Goal: Check status

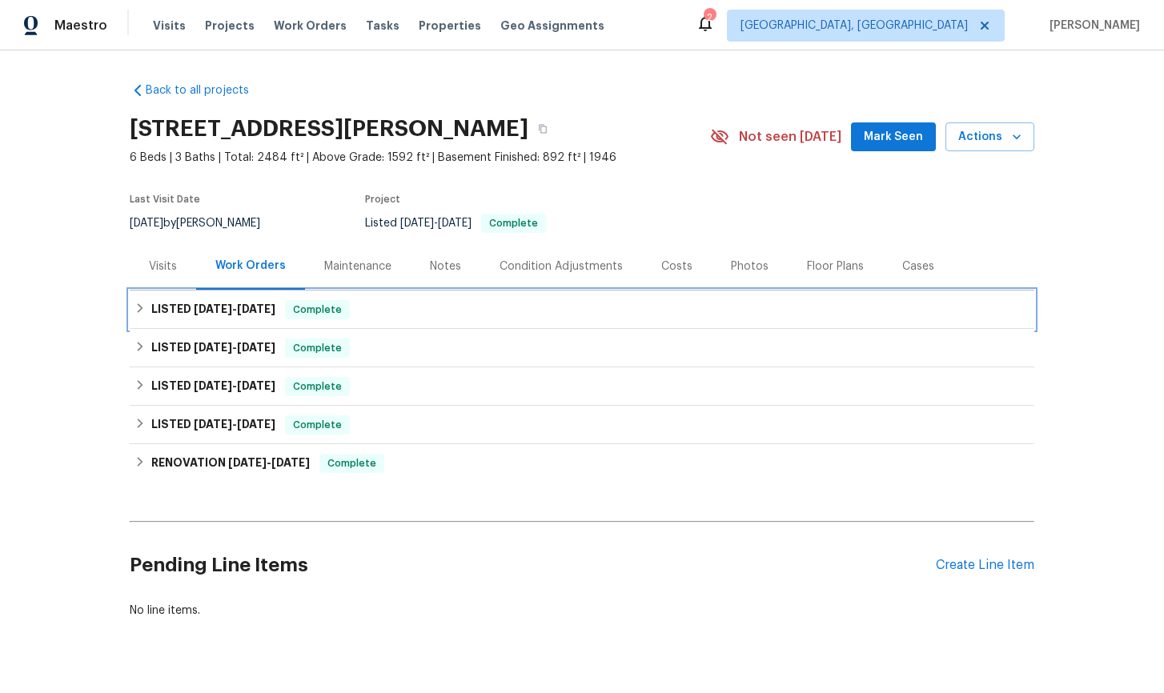
click at [139, 308] on icon at bounding box center [139, 308] width 11 height 11
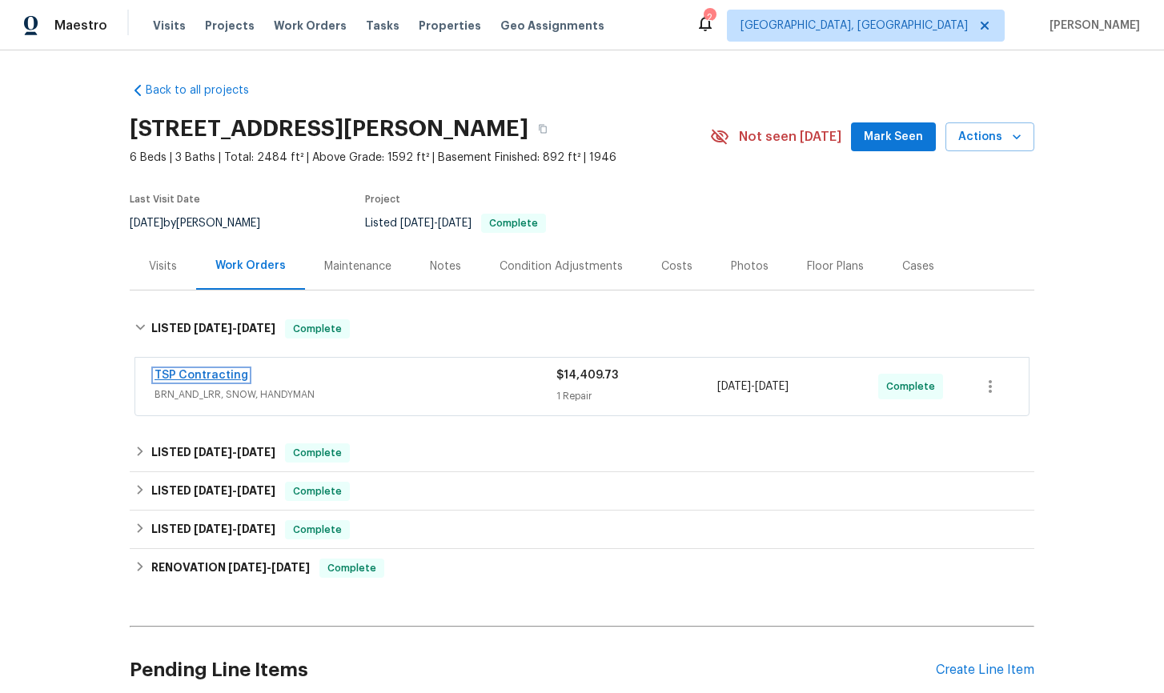
click at [212, 375] on link "TSP Contracting" at bounding box center [201, 375] width 94 height 11
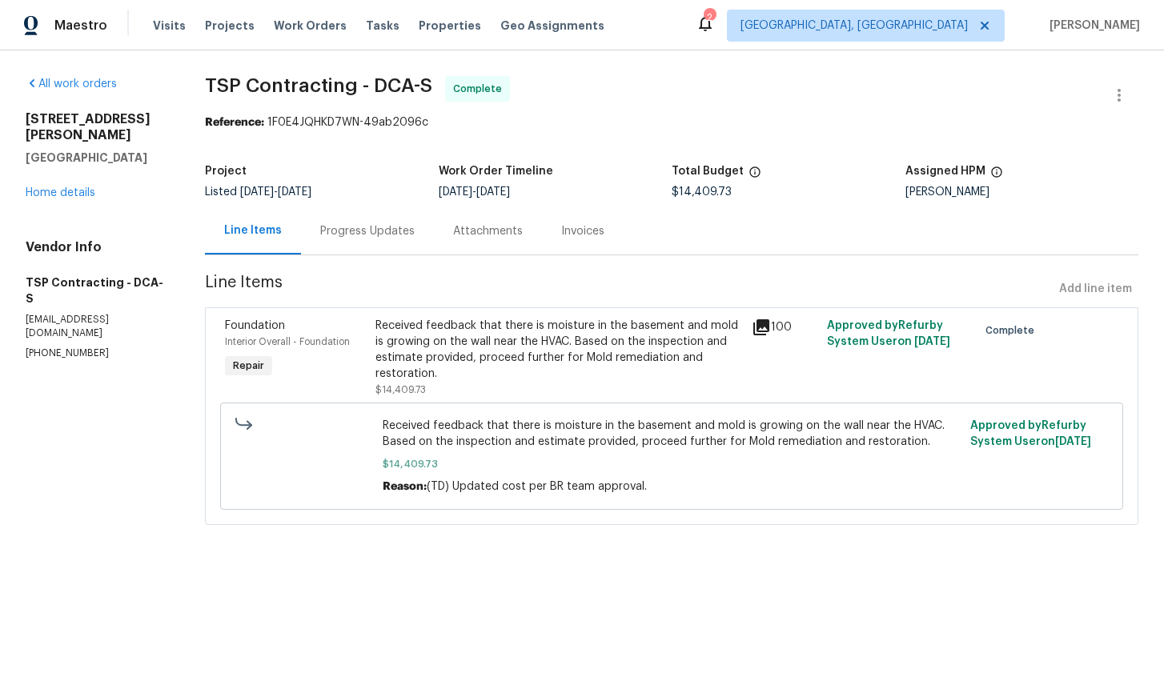
click at [357, 237] on div "Progress Updates" at bounding box center [367, 231] width 94 height 16
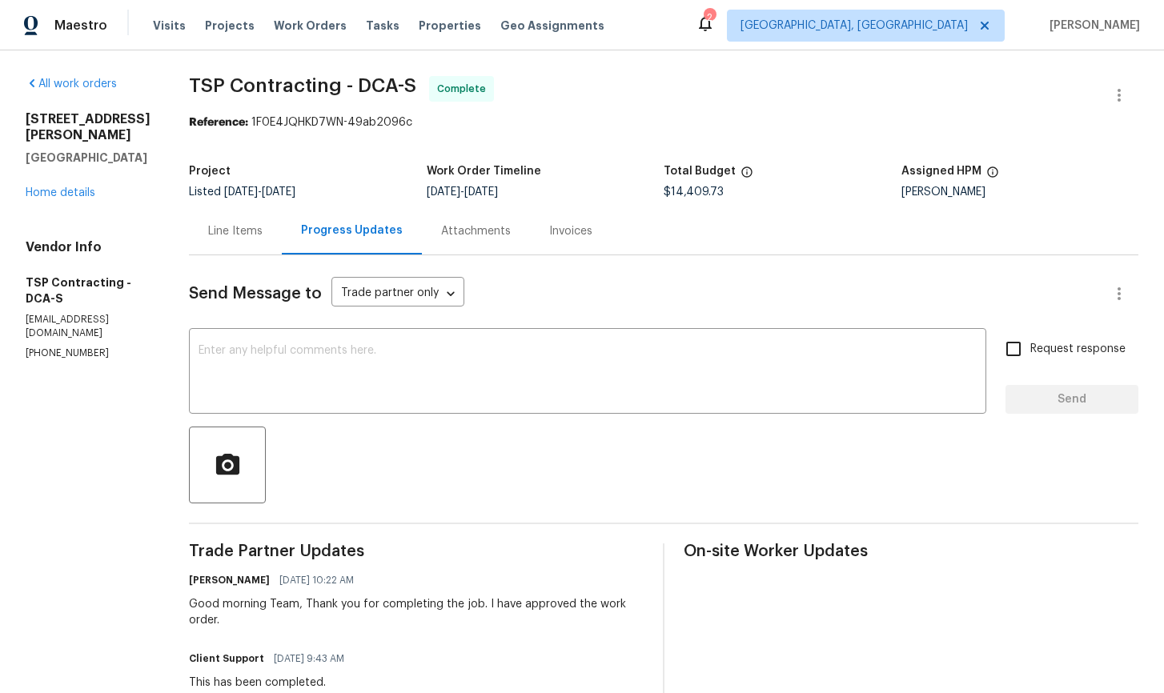
click at [549, 238] on div "Invoices" at bounding box center [570, 231] width 43 height 16
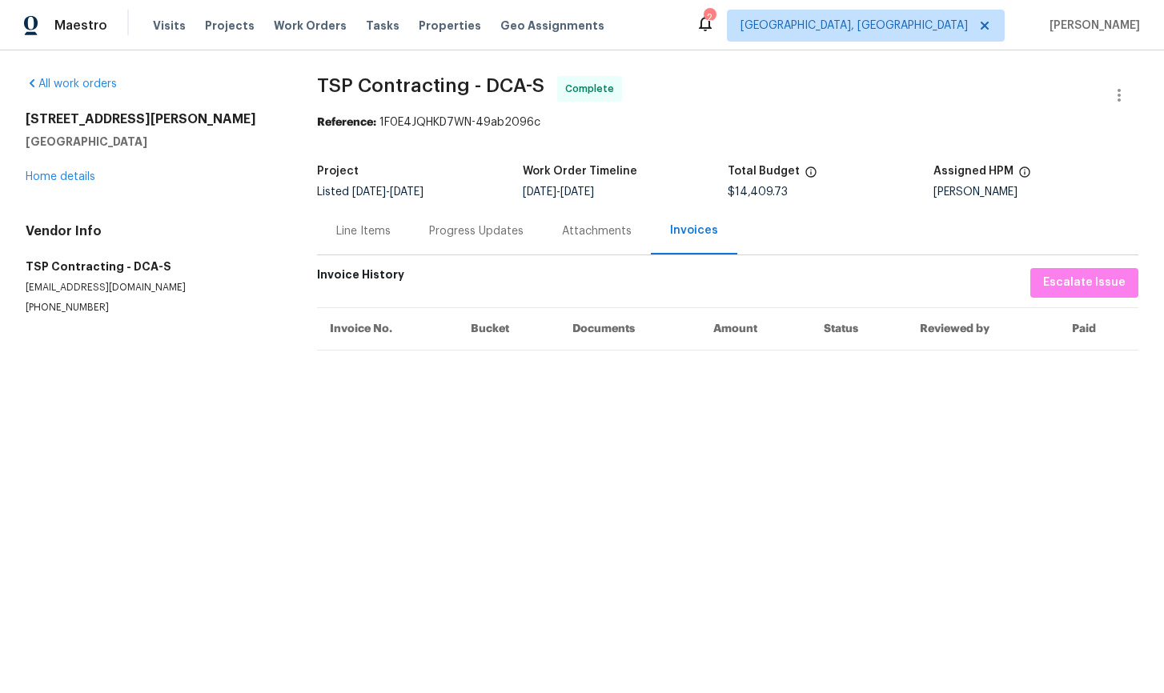
click at [376, 226] on div "Line Items" at bounding box center [363, 231] width 54 height 16
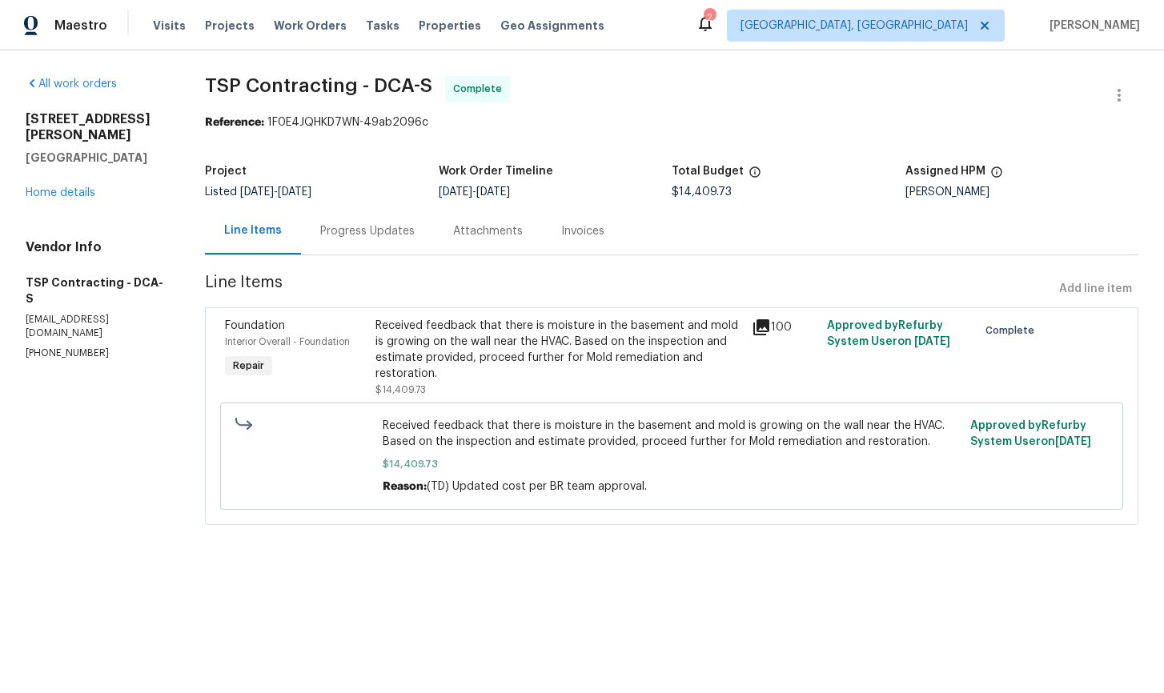
click at [361, 232] on div "Progress Updates" at bounding box center [367, 231] width 94 height 16
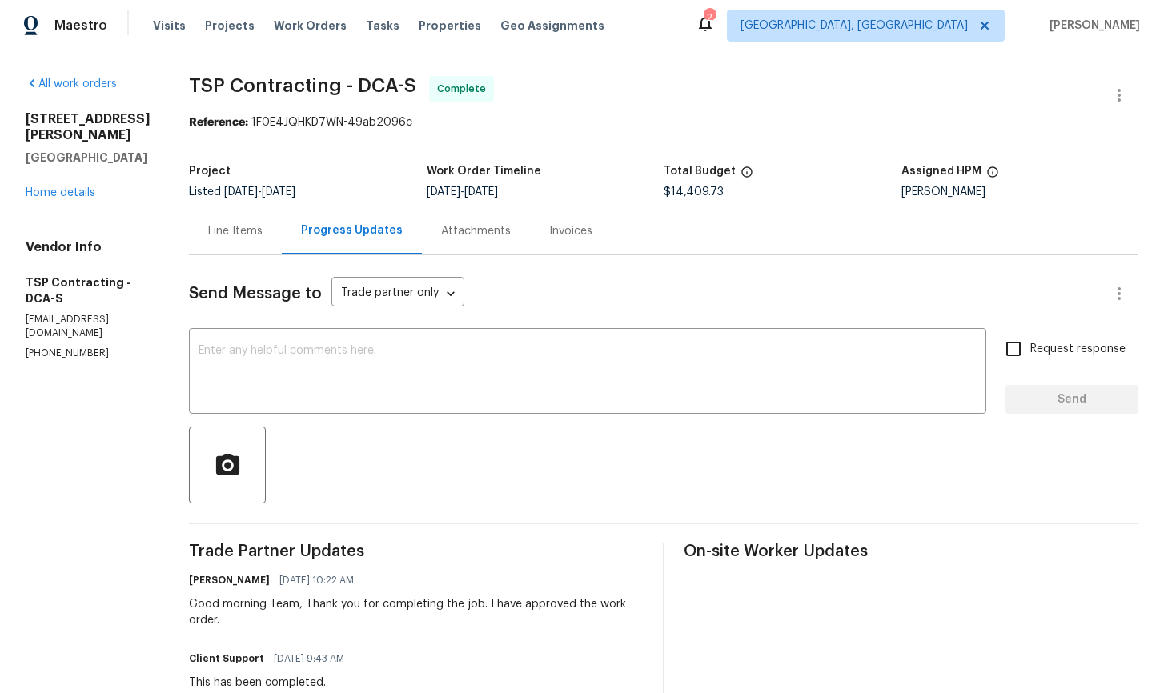
click at [441, 234] on div "Attachments" at bounding box center [476, 231] width 70 height 16
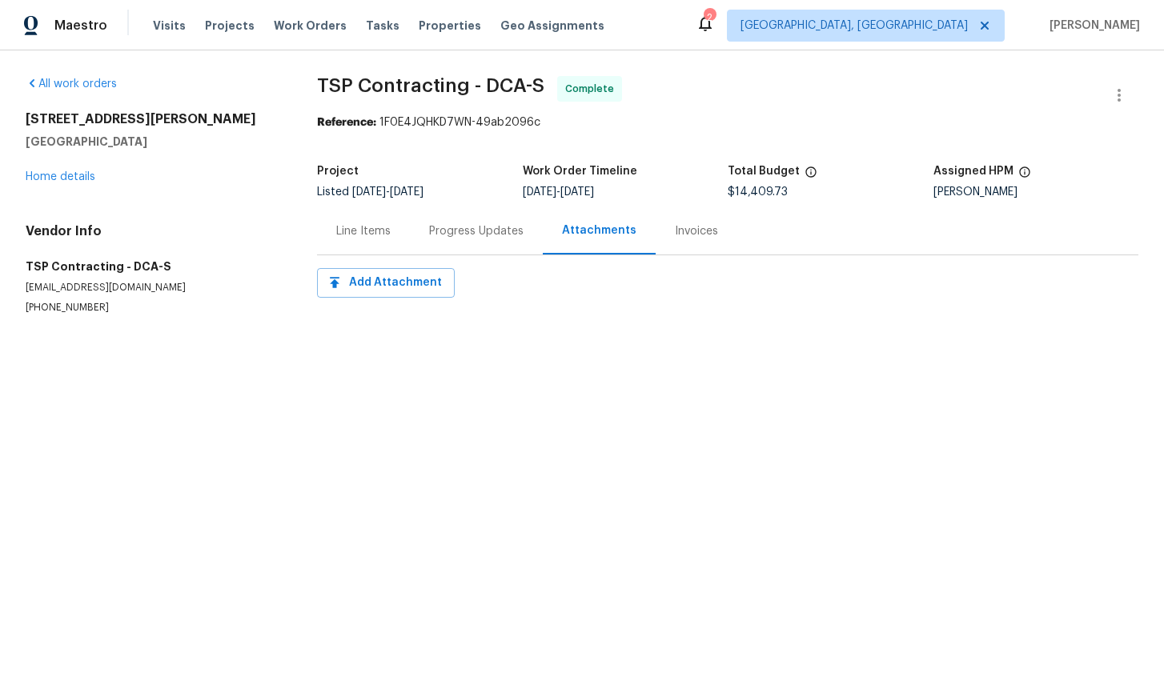
click at [385, 239] on div "Line Items" at bounding box center [363, 231] width 54 height 16
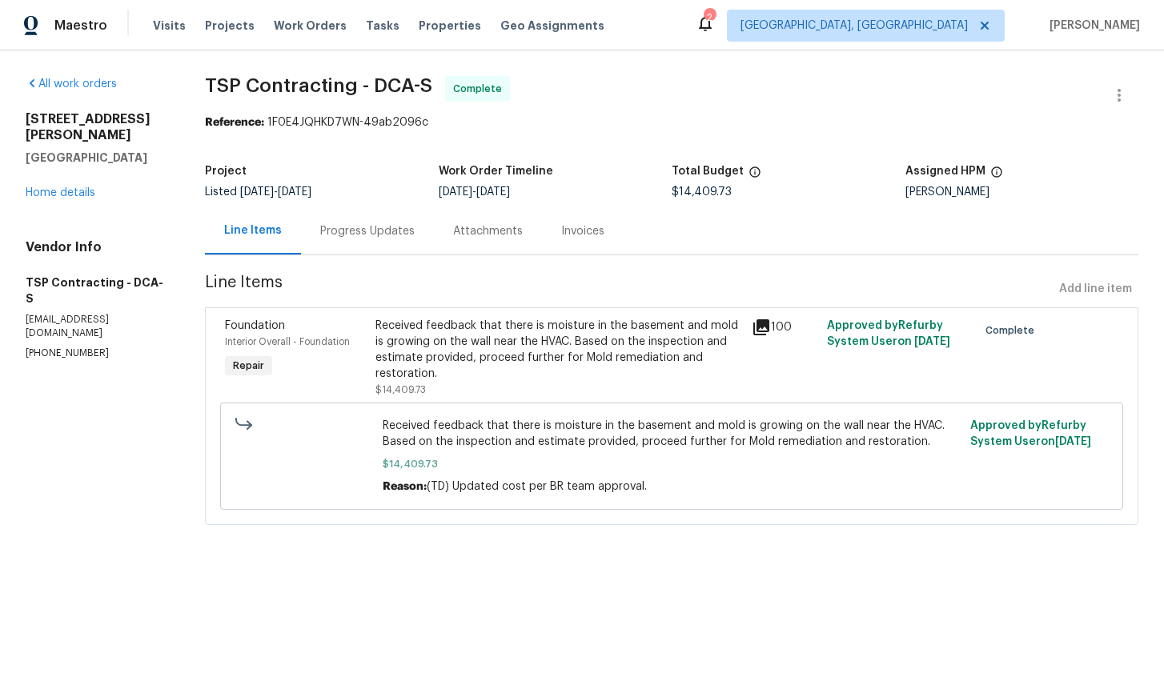
click at [374, 236] on div "Progress Updates" at bounding box center [367, 231] width 94 height 16
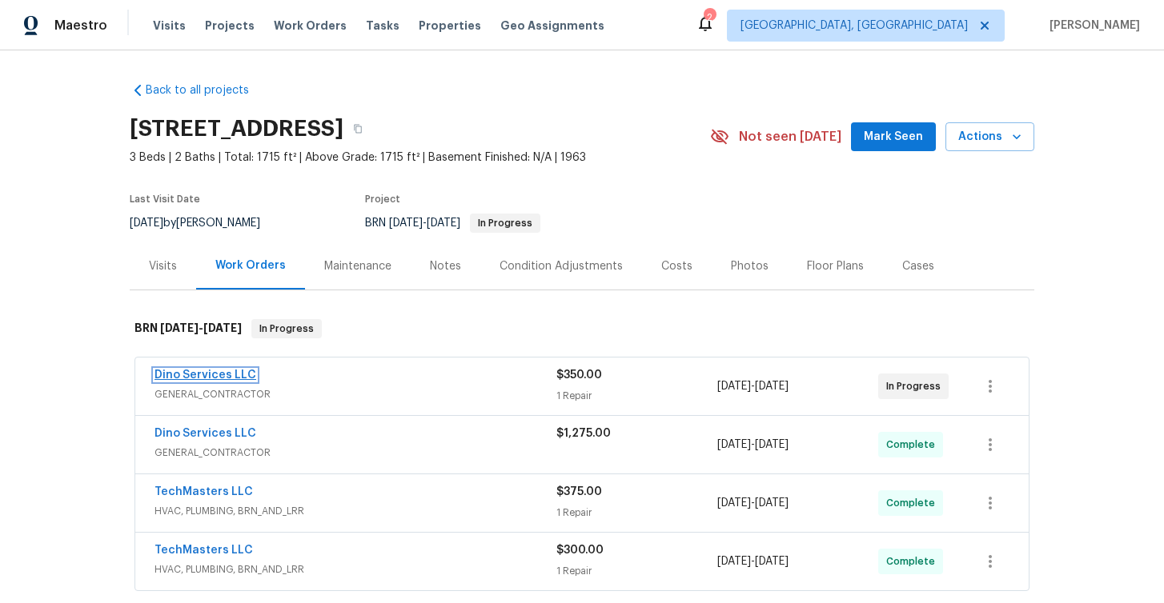
click at [190, 376] on link "Dino Services LLC" at bounding box center [205, 375] width 102 height 11
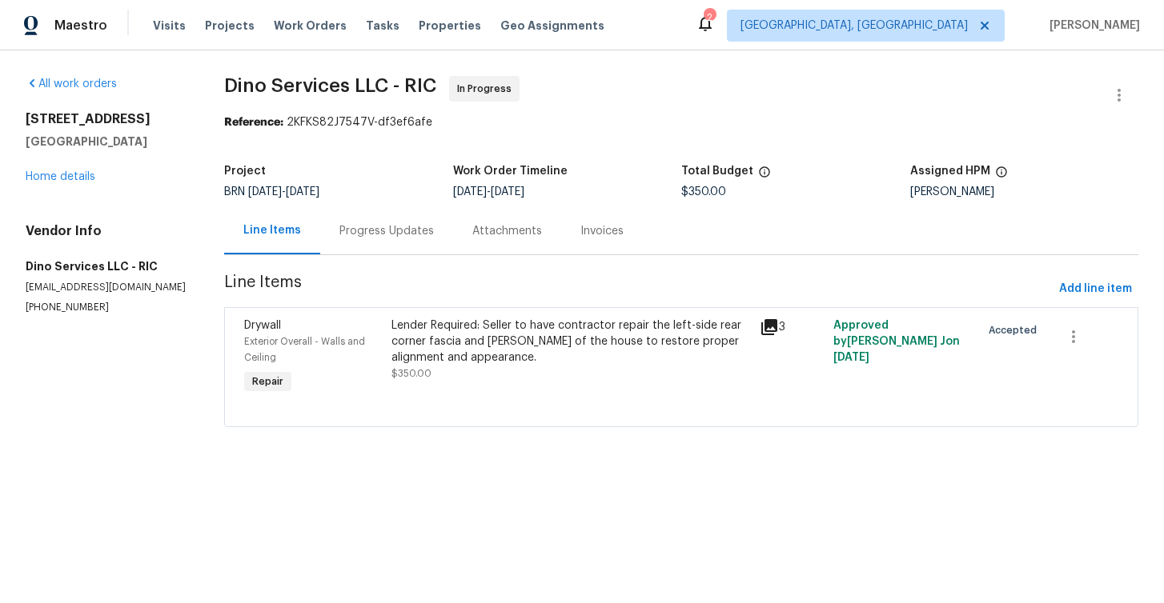
click at [386, 232] on div "Progress Updates" at bounding box center [386, 231] width 94 height 16
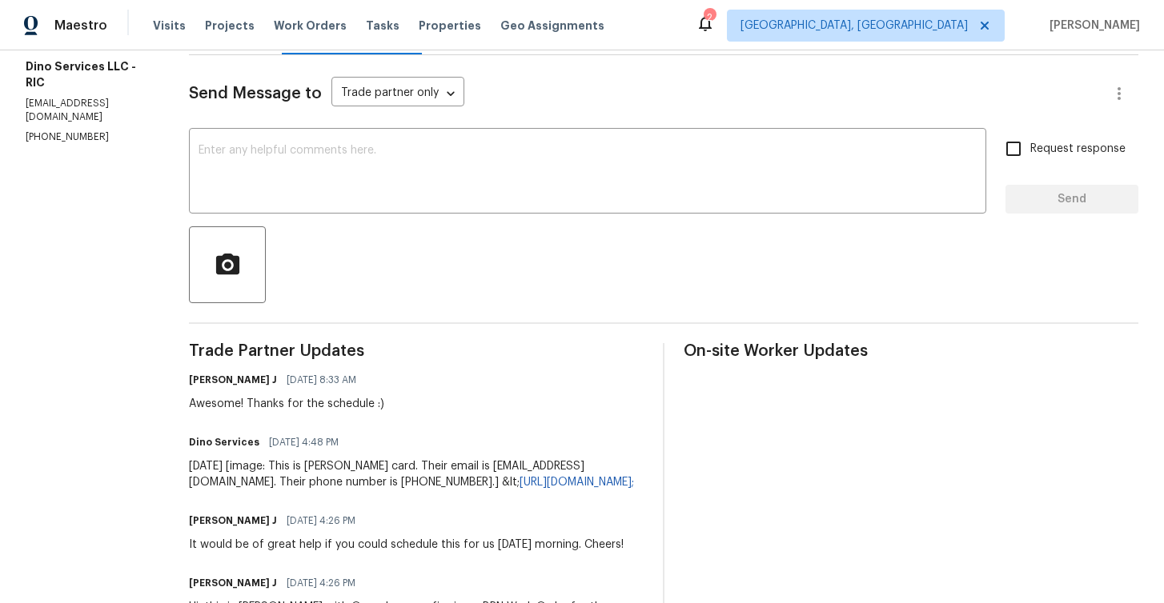
scroll to position [271, 0]
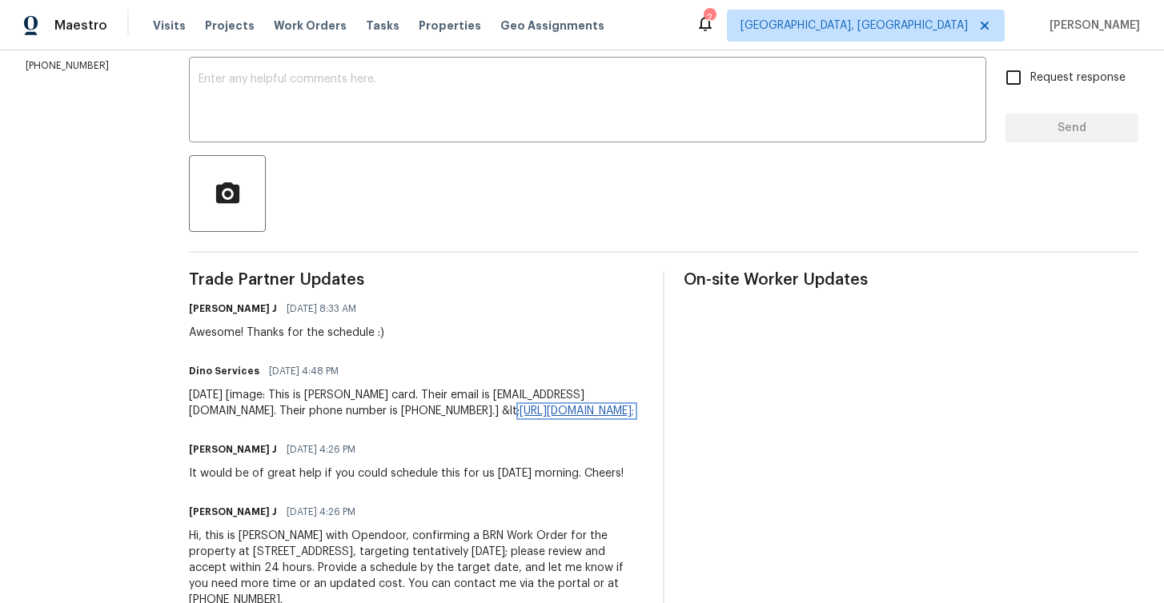
click at [519, 417] on link "[URL][DOMAIN_NAME];" at bounding box center [576, 411] width 114 height 11
click at [88, 399] on section "All work orders [STREET_ADDRESS] Home details Vendor Info Dino Services LLC - R…" at bounding box center [88, 216] width 125 height 823
click at [88, 399] on section "All work orders [STREET_ADDRESS] Home details Vendor Info Dino Services LLC - R…" at bounding box center [88, 215] width 125 height 823
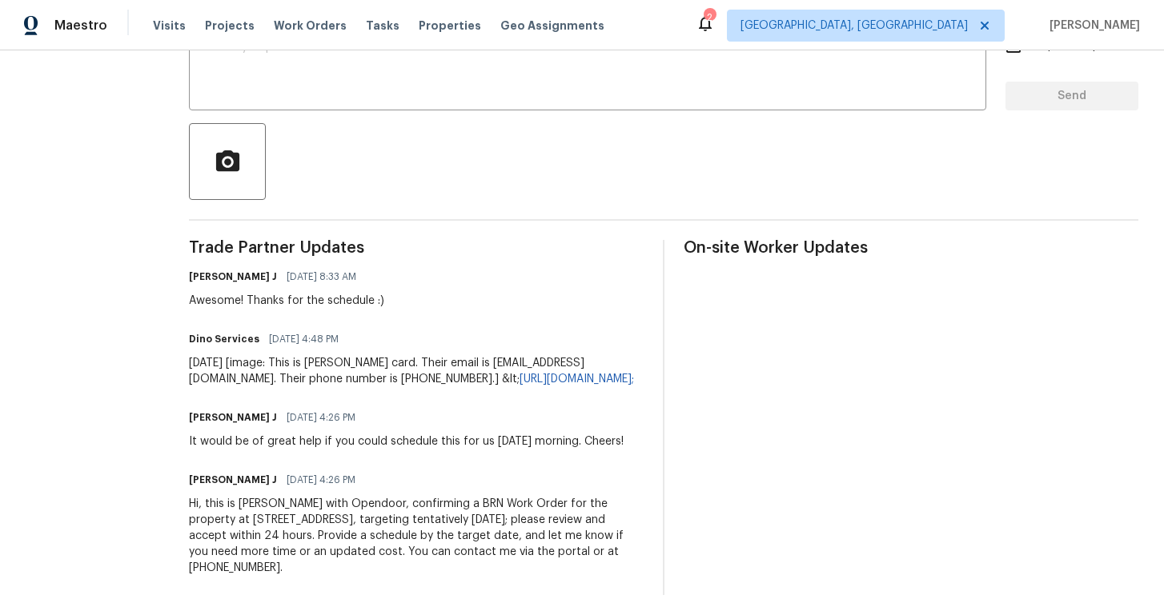
scroll to position [316, 0]
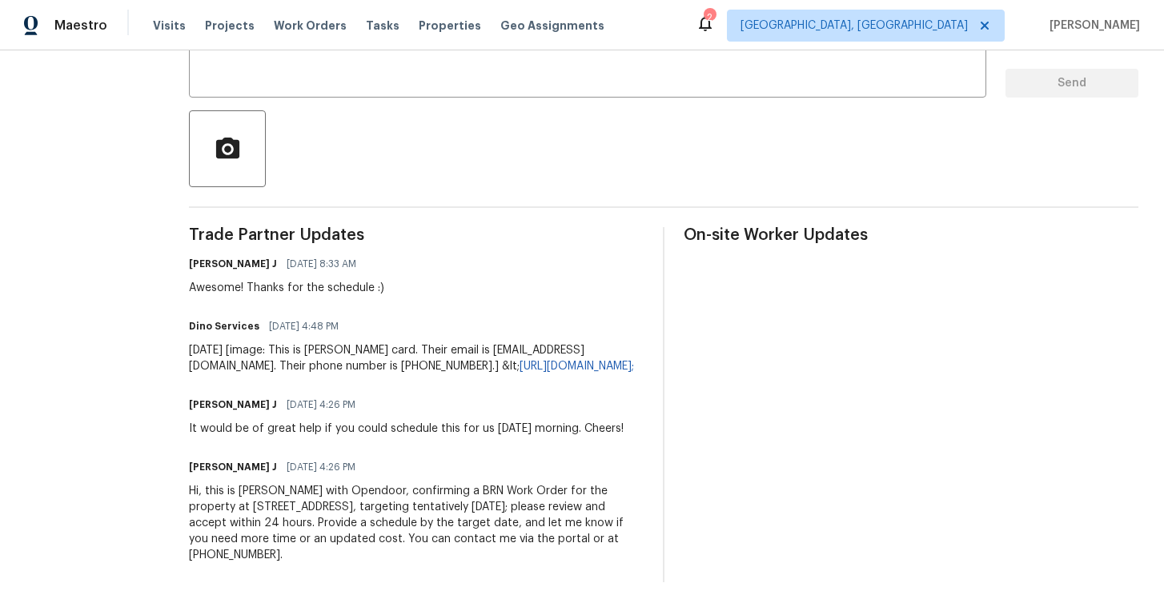
click at [126, 210] on section "All work orders [STREET_ADDRESS] Home details Vendor Info Dino Services LLC - R…" at bounding box center [88, 171] width 125 height 823
click at [473, 157] on div at bounding box center [663, 148] width 949 height 77
